Goal: Task Accomplishment & Management: Manage account settings

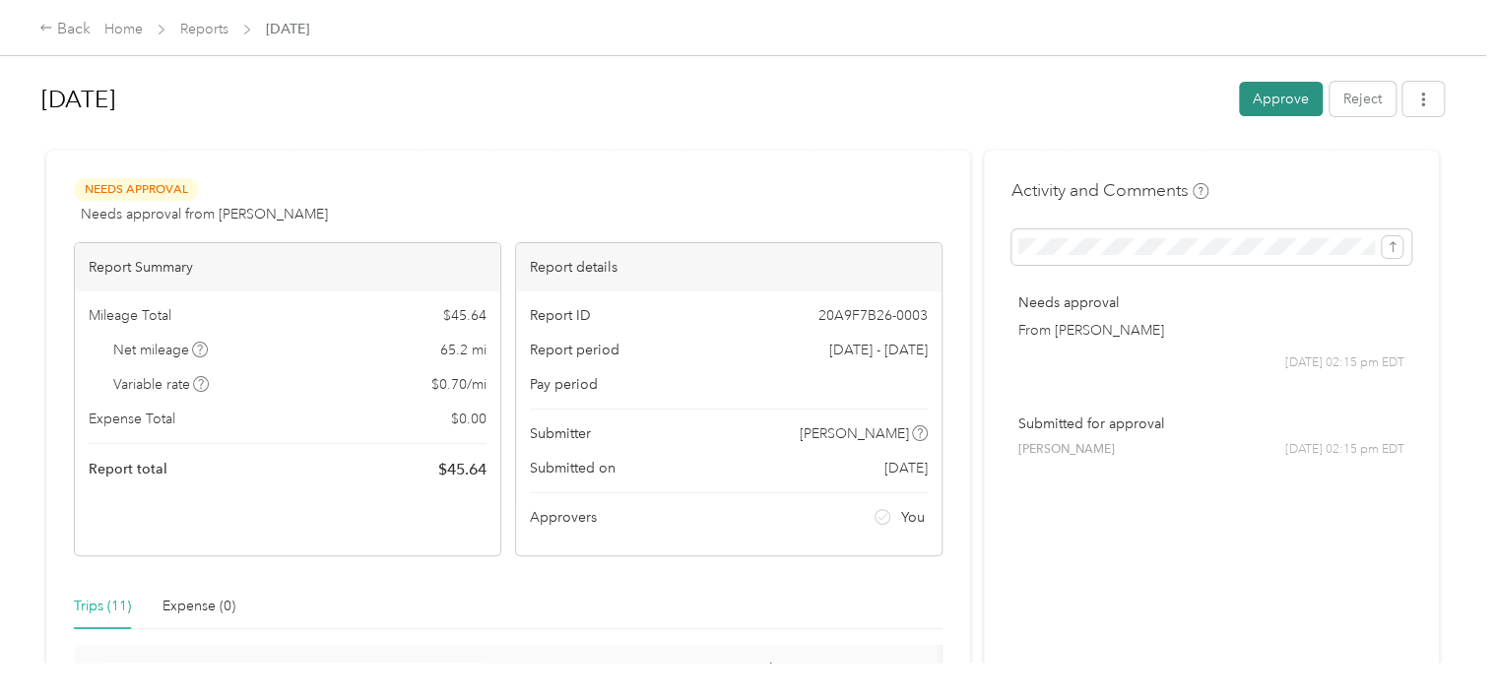
click at [1287, 94] on button "Approve" at bounding box center [1281, 99] width 84 height 34
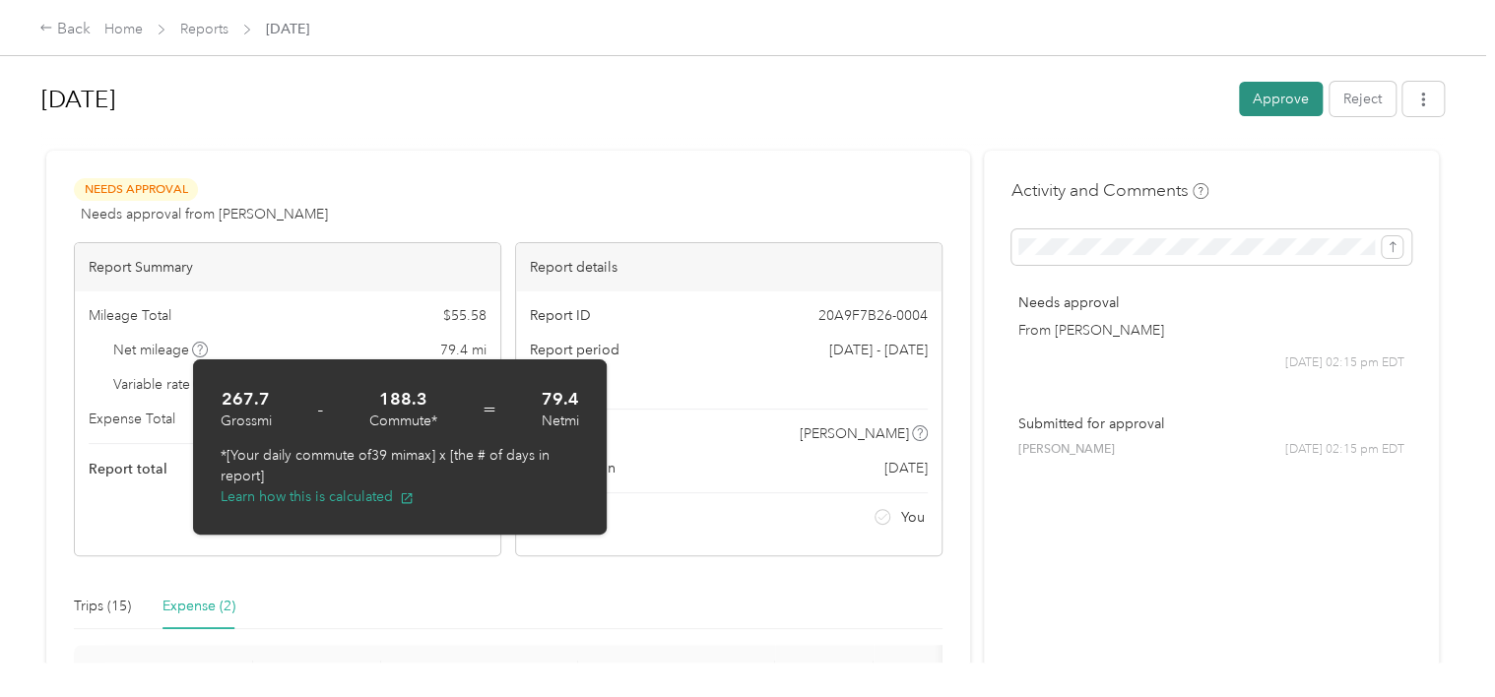
click at [1278, 102] on button "Approve" at bounding box center [1281, 99] width 84 height 34
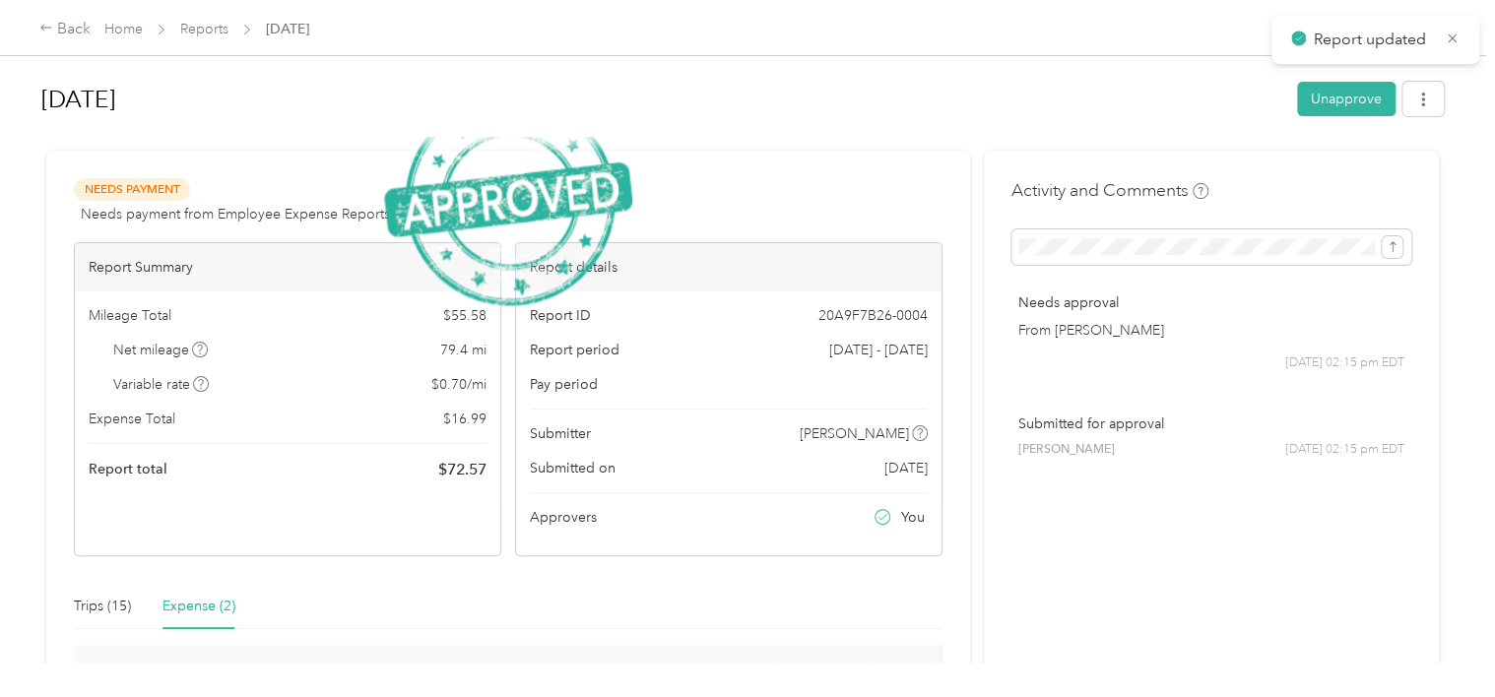
scroll to position [304, 0]
